Goal: Information Seeking & Learning: Learn about a topic

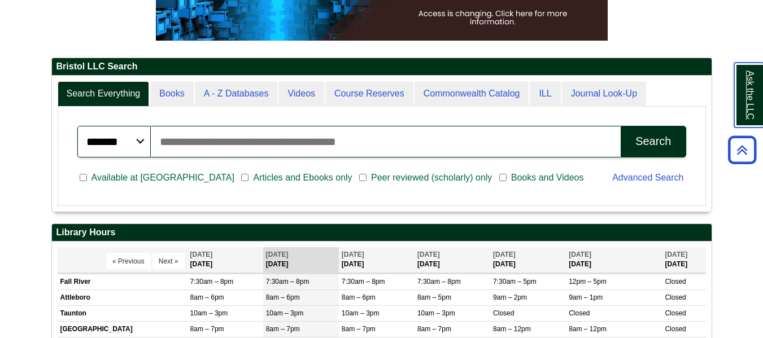
scroll to position [136, 659]
click at [279, 139] on input "Search articles, books, journals & more" at bounding box center [386, 142] width 470 height 32
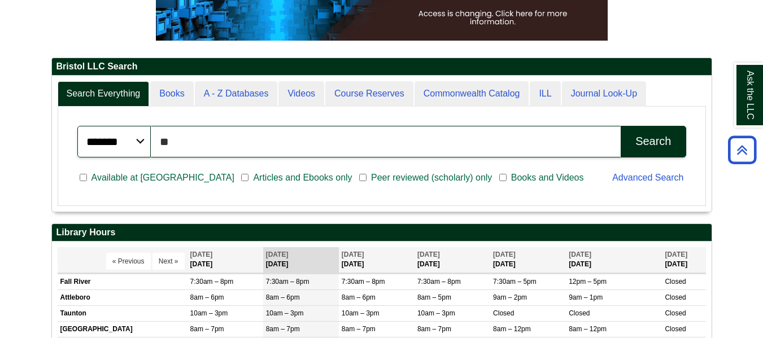
type input "*"
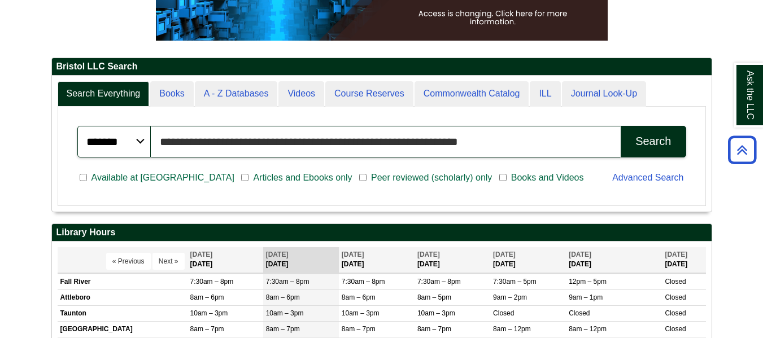
click at [620, 126] on button "Search" at bounding box center [652, 142] width 65 height 32
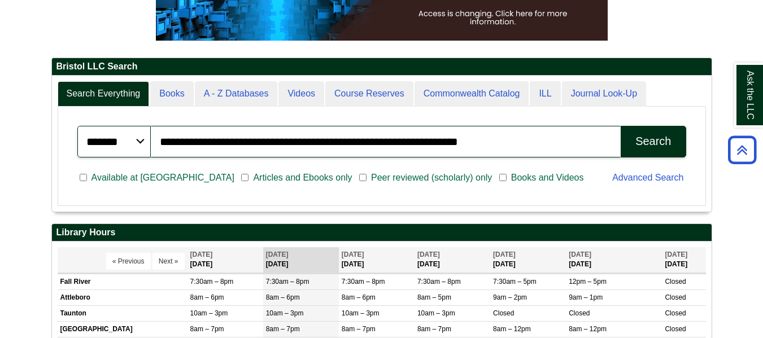
click at [659, 146] on div "Search" at bounding box center [653, 141] width 36 height 13
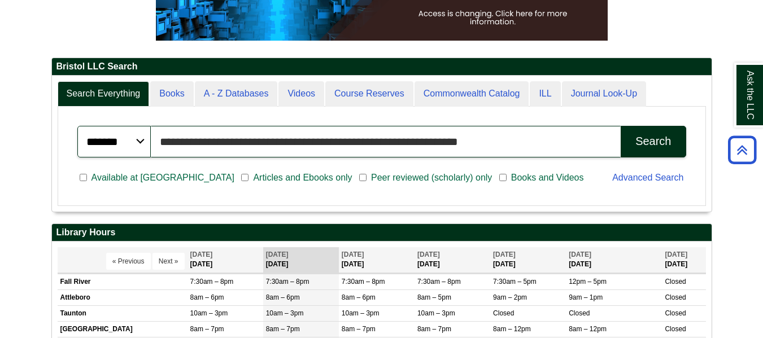
drag, startPoint x: 488, startPoint y: 144, endPoint x: 146, endPoint y: 150, distance: 342.2
click at [146, 150] on div "**********" at bounding box center [381, 142] width 609 height 32
type input "**********"
click at [620, 126] on button "Search" at bounding box center [652, 142] width 65 height 32
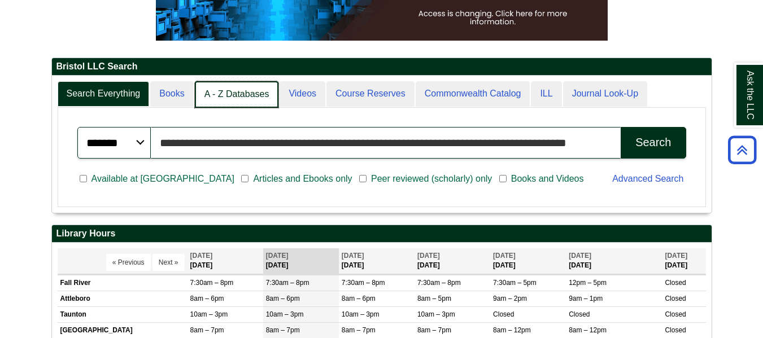
scroll to position [6, 6]
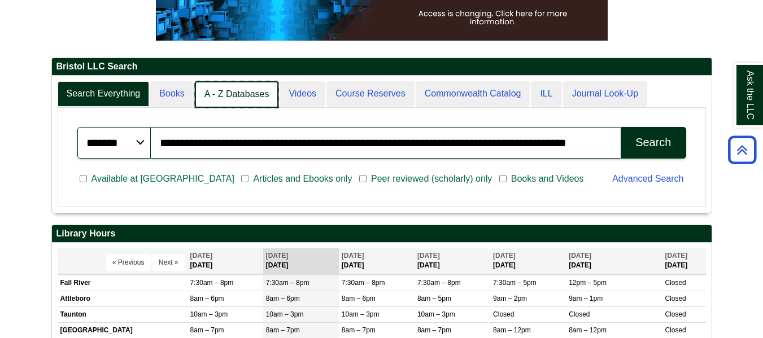
click at [225, 91] on link "A - Z Databases" at bounding box center [237, 94] width 84 height 27
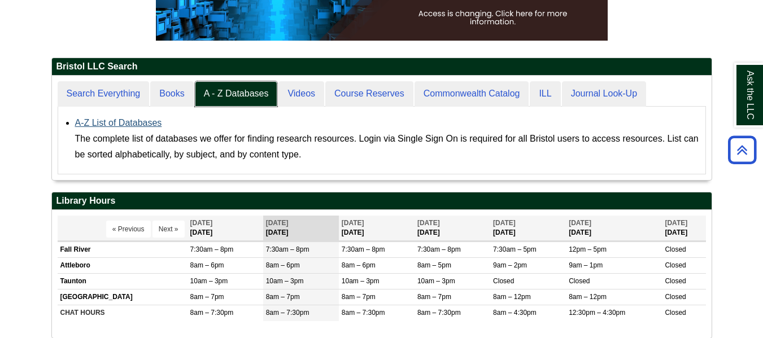
scroll to position [104, 659]
click at [137, 118] on link "A-Z List of Databases" at bounding box center [118, 123] width 87 height 10
click at [138, 119] on link "A-Z List of Databases" at bounding box center [118, 123] width 87 height 10
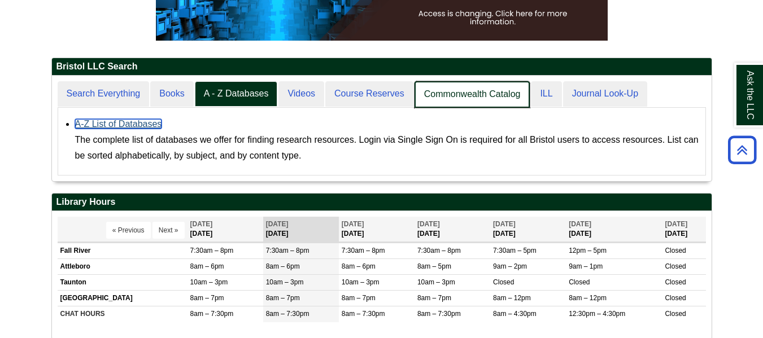
scroll to position [106, 659]
click at [470, 91] on link "Commonwealth Catalog" at bounding box center [472, 94] width 116 height 27
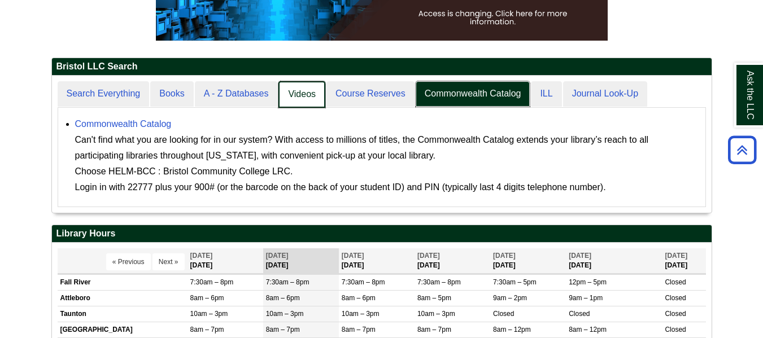
scroll to position [137, 659]
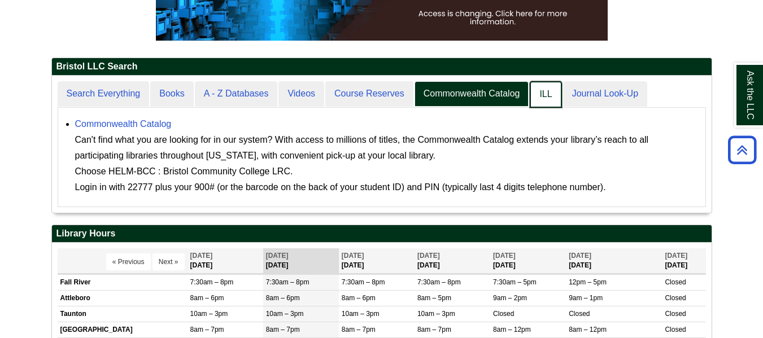
click at [555, 93] on link "ILL" at bounding box center [546, 94] width 32 height 27
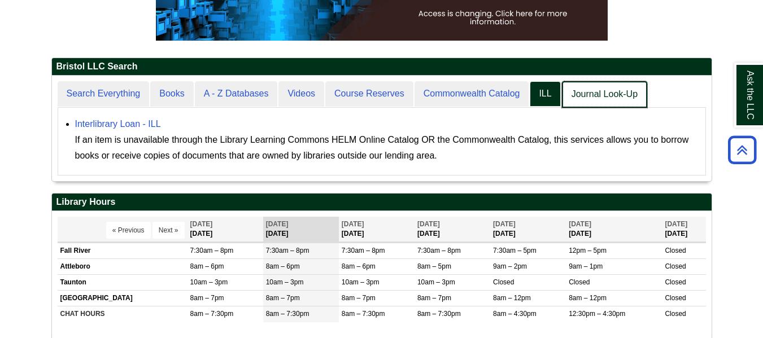
click at [583, 89] on link "Journal Look-Up" at bounding box center [604, 94] width 85 height 27
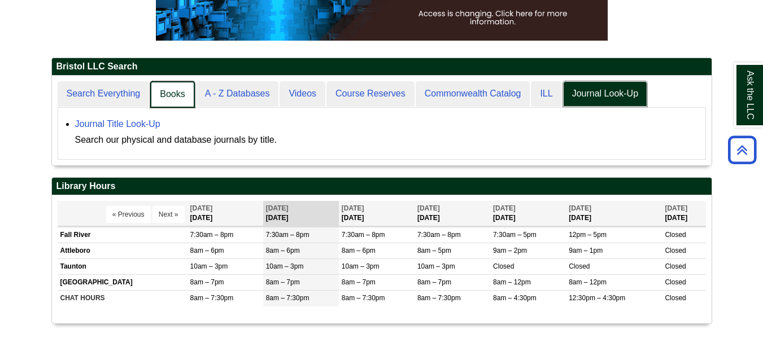
scroll to position [90, 659]
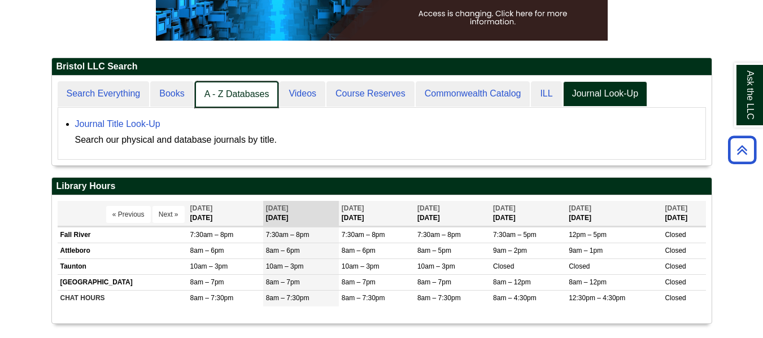
click at [208, 91] on link "A - Z Databases" at bounding box center [237, 94] width 84 height 27
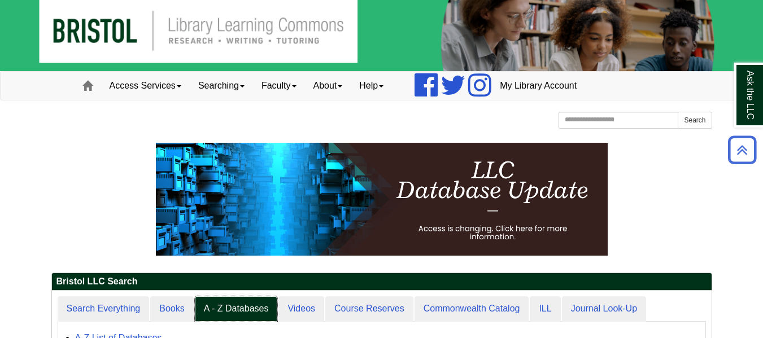
scroll to position [0, 0]
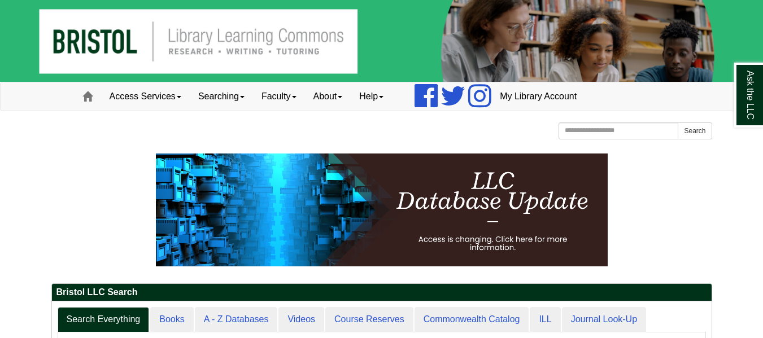
click at [650, 198] on p at bounding box center [381, 210] width 661 height 113
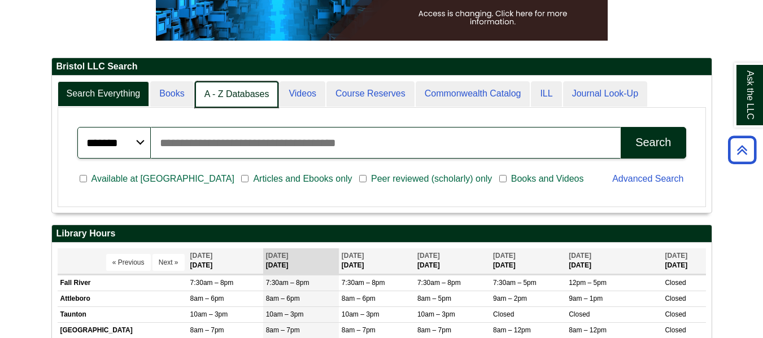
scroll to position [6, 6]
click at [245, 96] on link "A - Z Databases" at bounding box center [237, 94] width 84 height 27
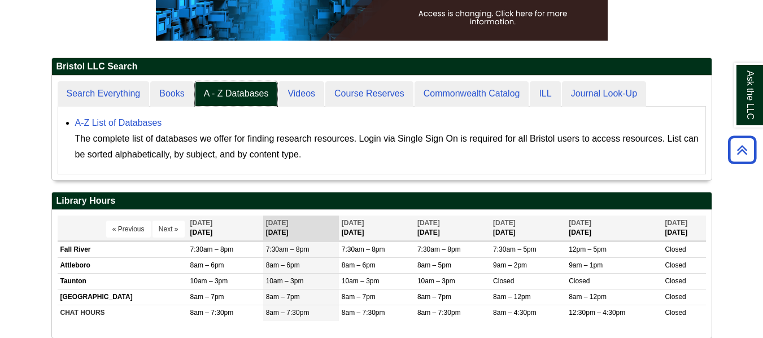
scroll to position [104, 659]
click at [146, 124] on link "A-Z List of Databases" at bounding box center [118, 123] width 87 height 10
click at [132, 125] on link "A-Z List of Databases" at bounding box center [118, 123] width 87 height 10
click at [132, 120] on link "A-Z List of Databases" at bounding box center [118, 123] width 87 height 10
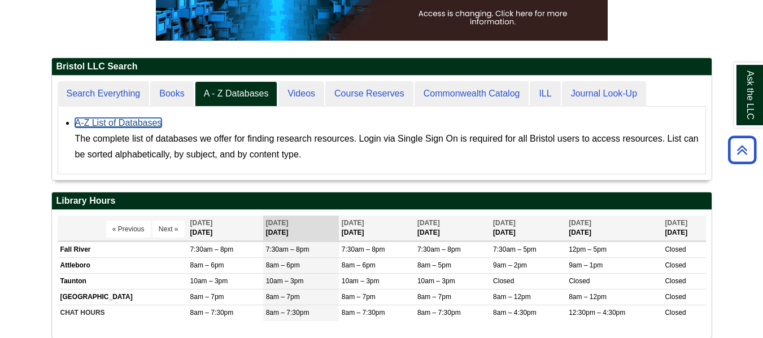
click at [132, 120] on link "A-Z List of Databases" at bounding box center [118, 123] width 87 height 10
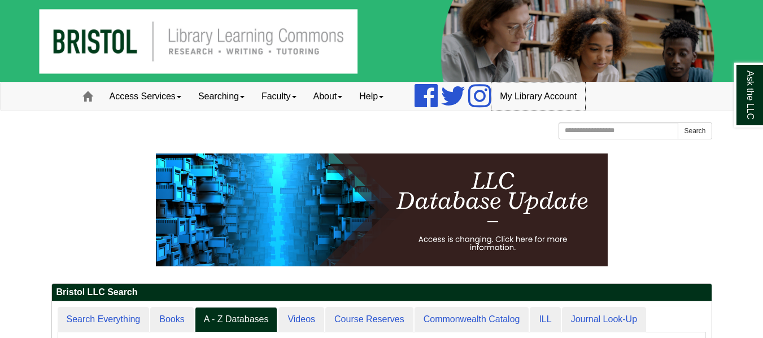
click at [521, 95] on link "My Library Account" at bounding box center [538, 96] width 94 height 28
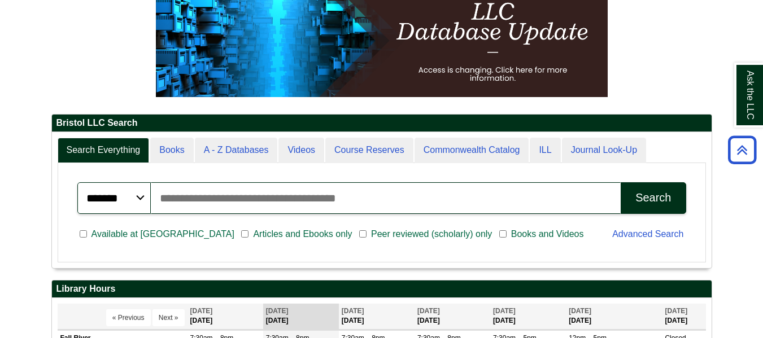
click at [143, 201] on select "******* ***** ******" at bounding box center [113, 198] width 73 height 32
click at [640, 236] on link "Advanced Search" at bounding box center [647, 234] width 71 height 10
click at [632, 234] on link "Advanced Search" at bounding box center [647, 234] width 71 height 10
